Goal: Task Accomplishment & Management: Complete application form

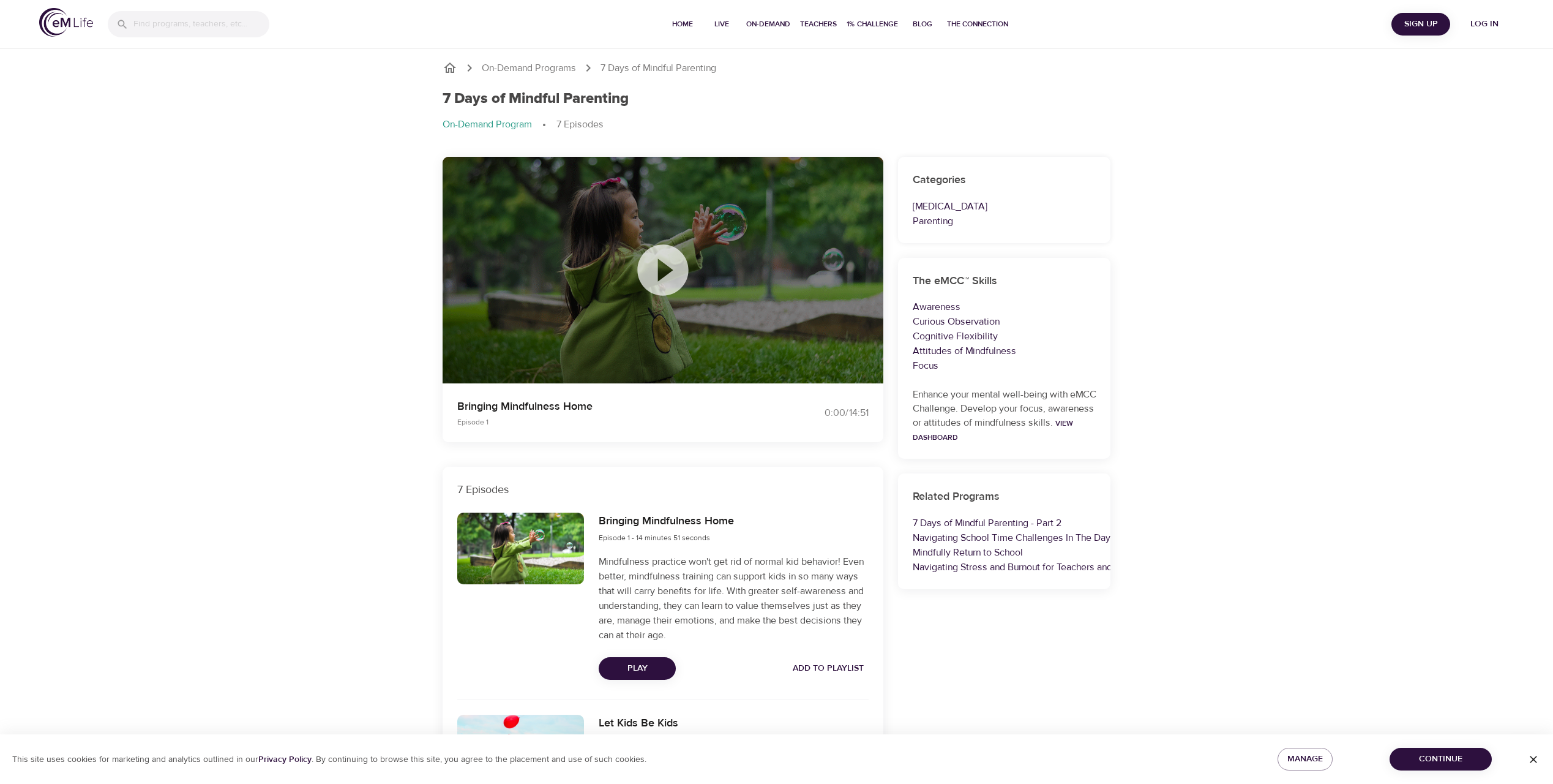
click at [666, 269] on icon at bounding box center [663, 269] width 61 height 61
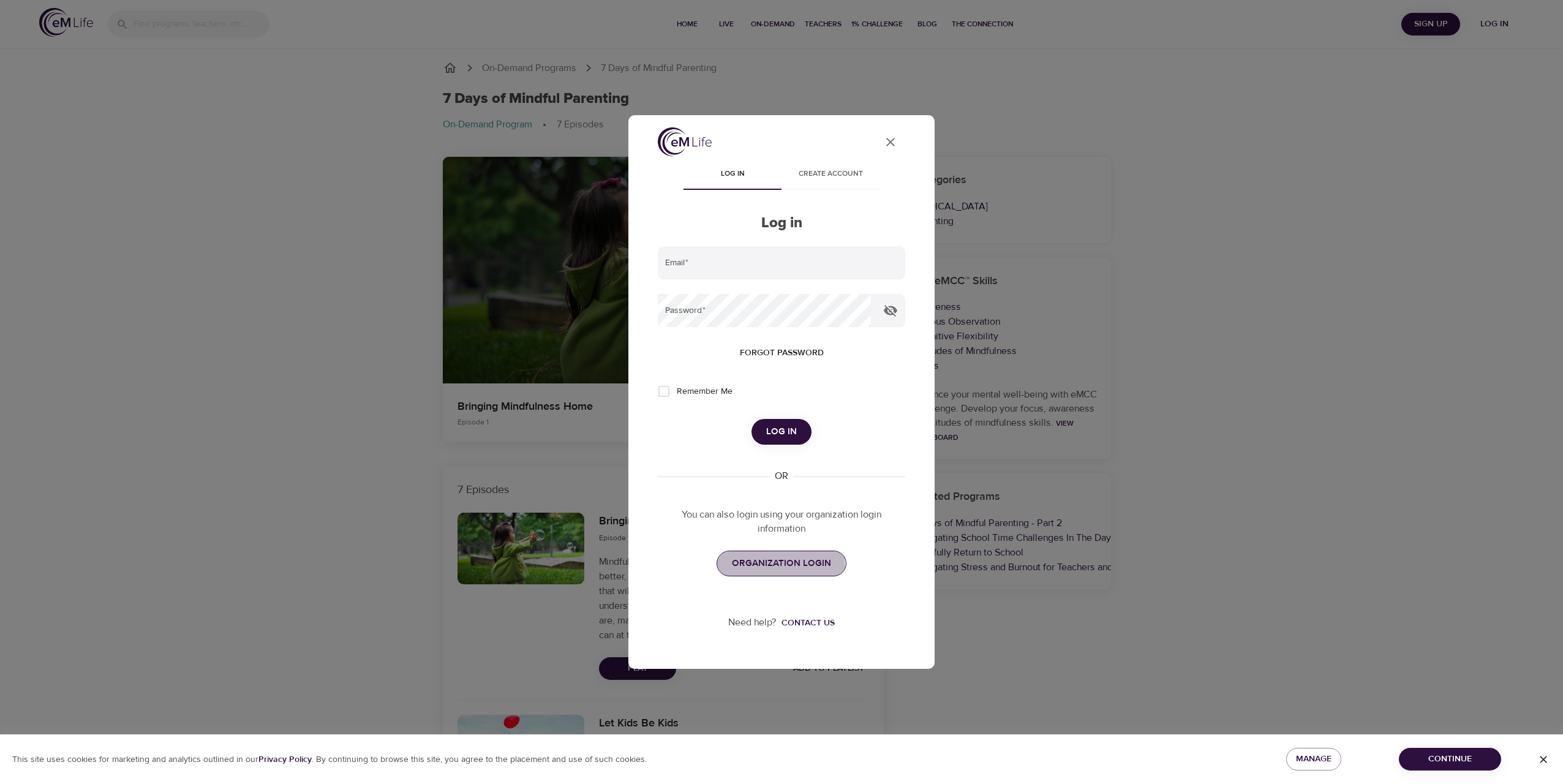
click at [768, 567] on span "ORGANIZATION LOGIN" at bounding box center [781, 563] width 100 height 16
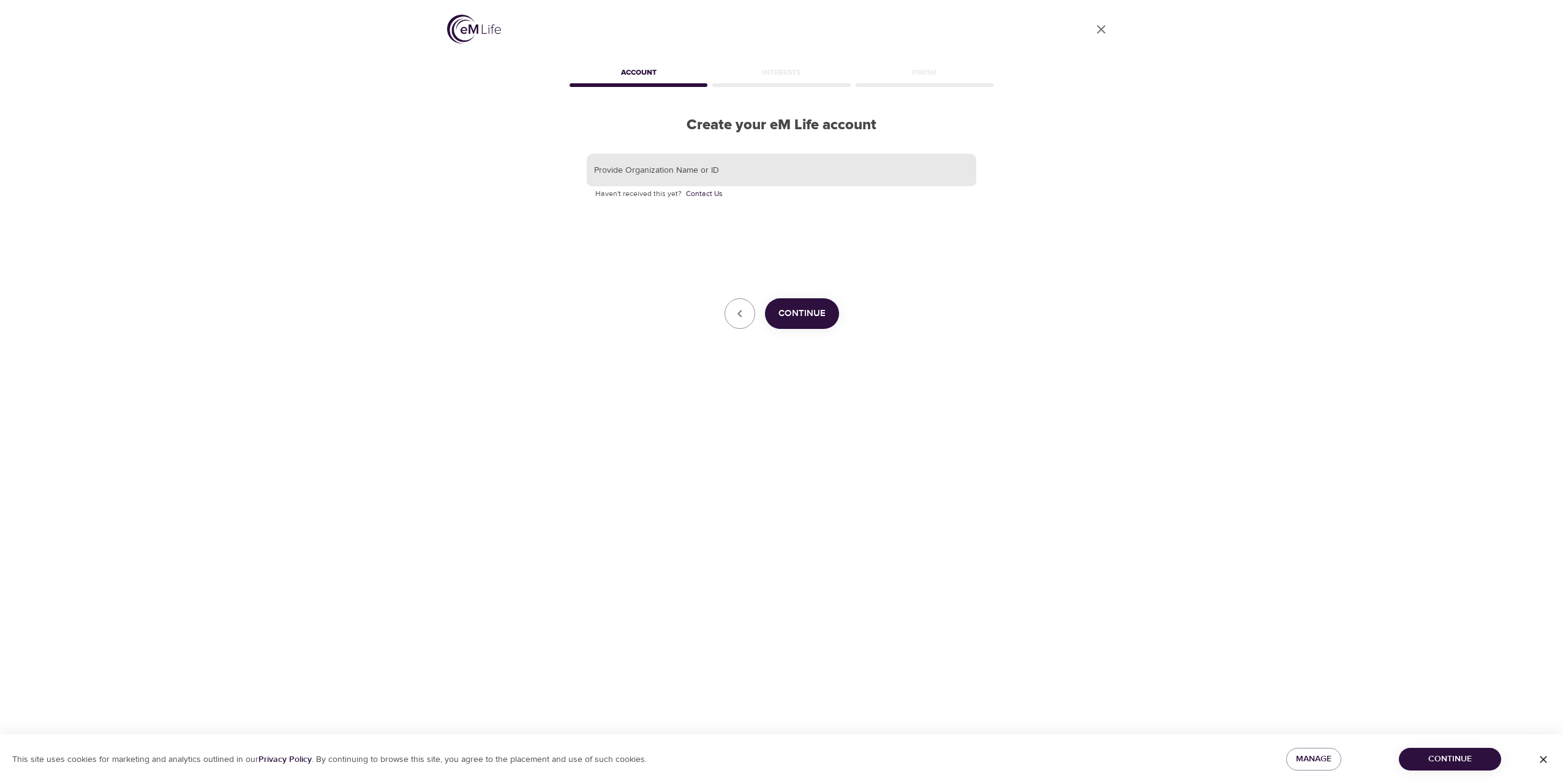
click at [688, 171] on input "text" at bounding box center [781, 171] width 389 height 33
type input "rbc"
click at [789, 314] on span "Continue" at bounding box center [802, 313] width 47 height 16
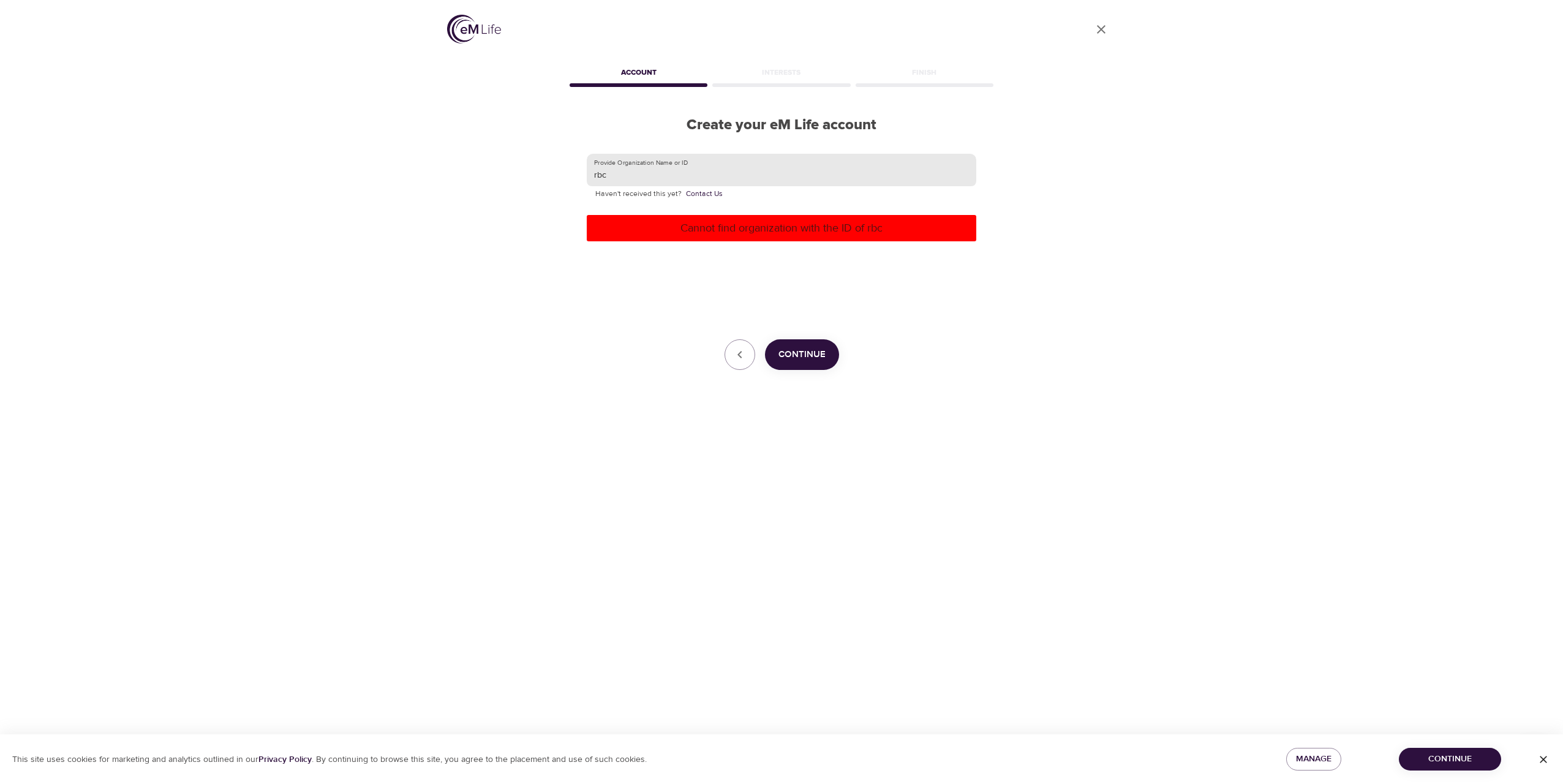
click at [687, 167] on input "rbc" at bounding box center [781, 171] width 389 height 33
